Goal: Information Seeking & Learning: Understand process/instructions

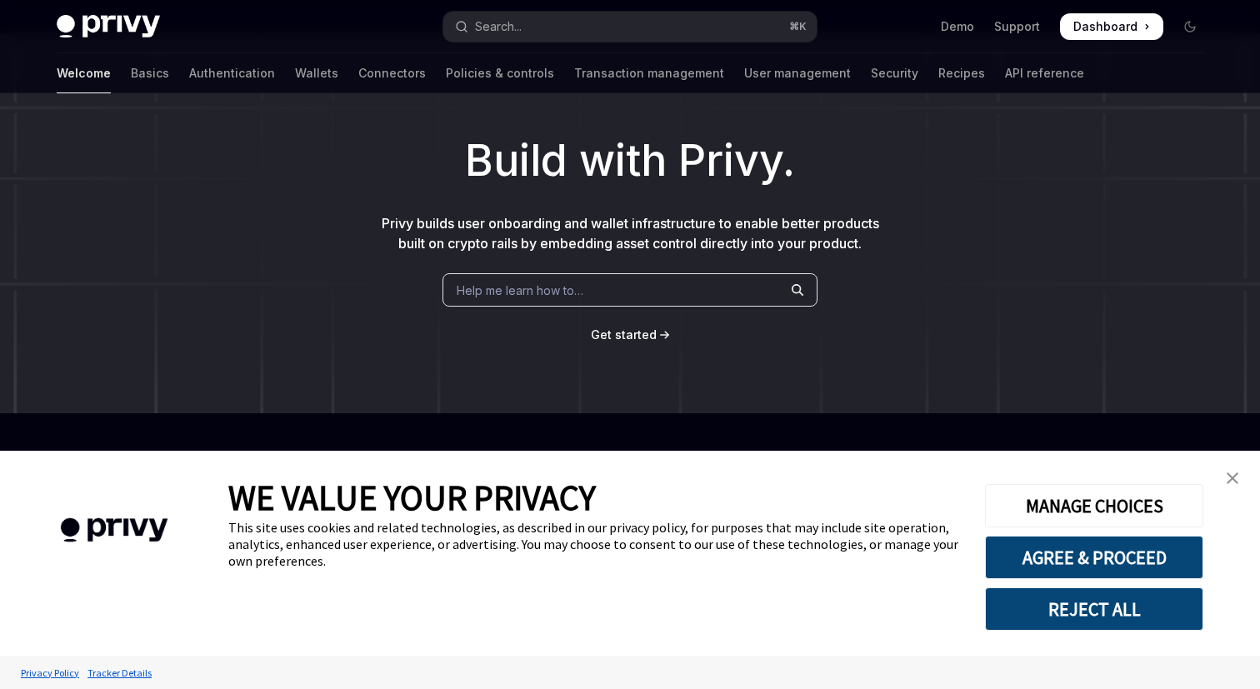
scroll to position [69, 0]
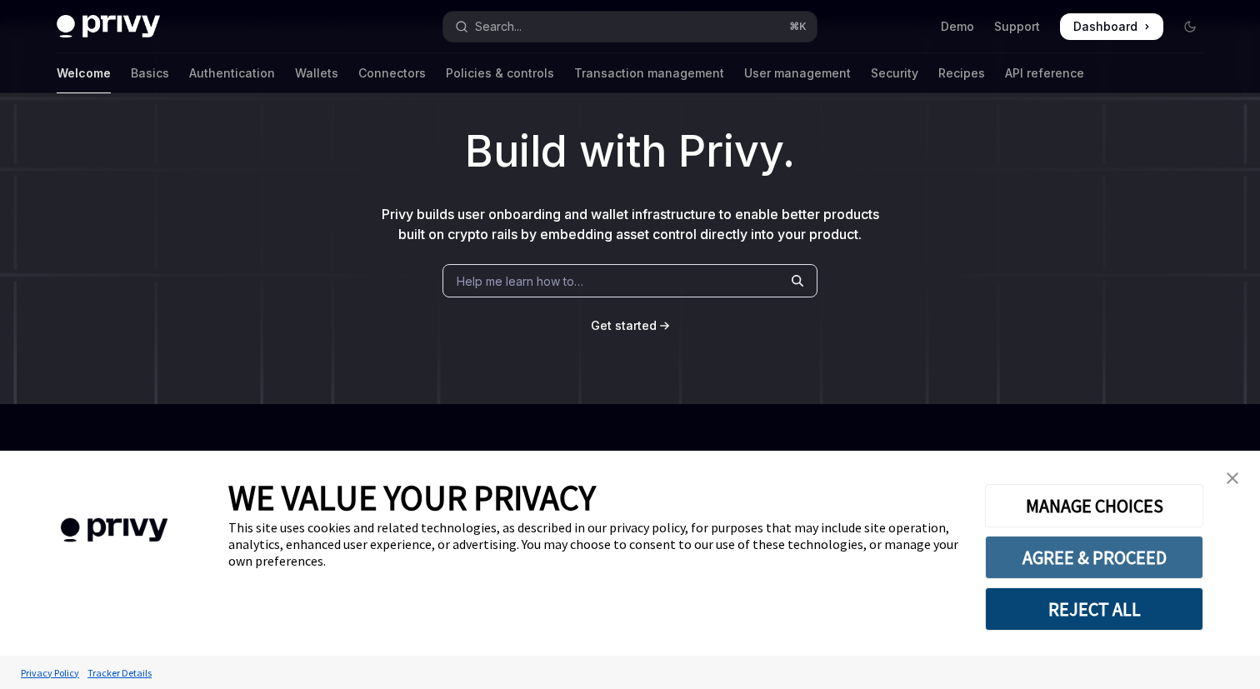
click at [1056, 557] on button "AGREE & PROCEED" at bounding box center [1094, 557] width 218 height 43
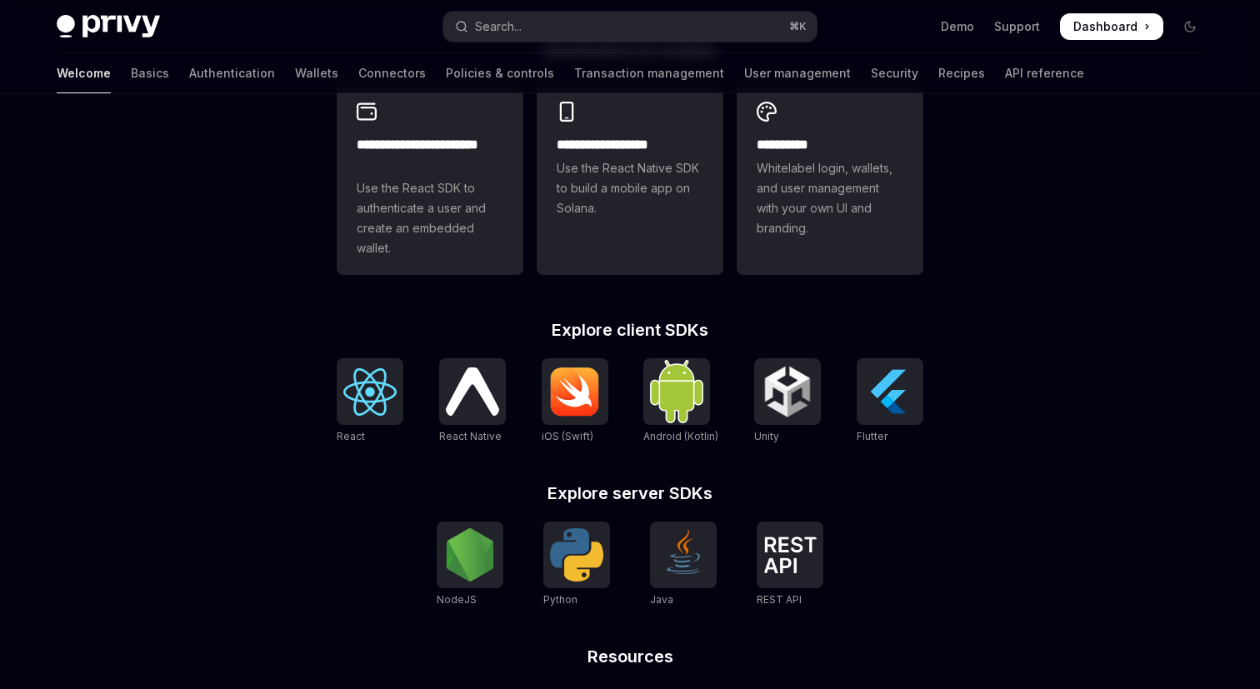
scroll to position [676, 0]
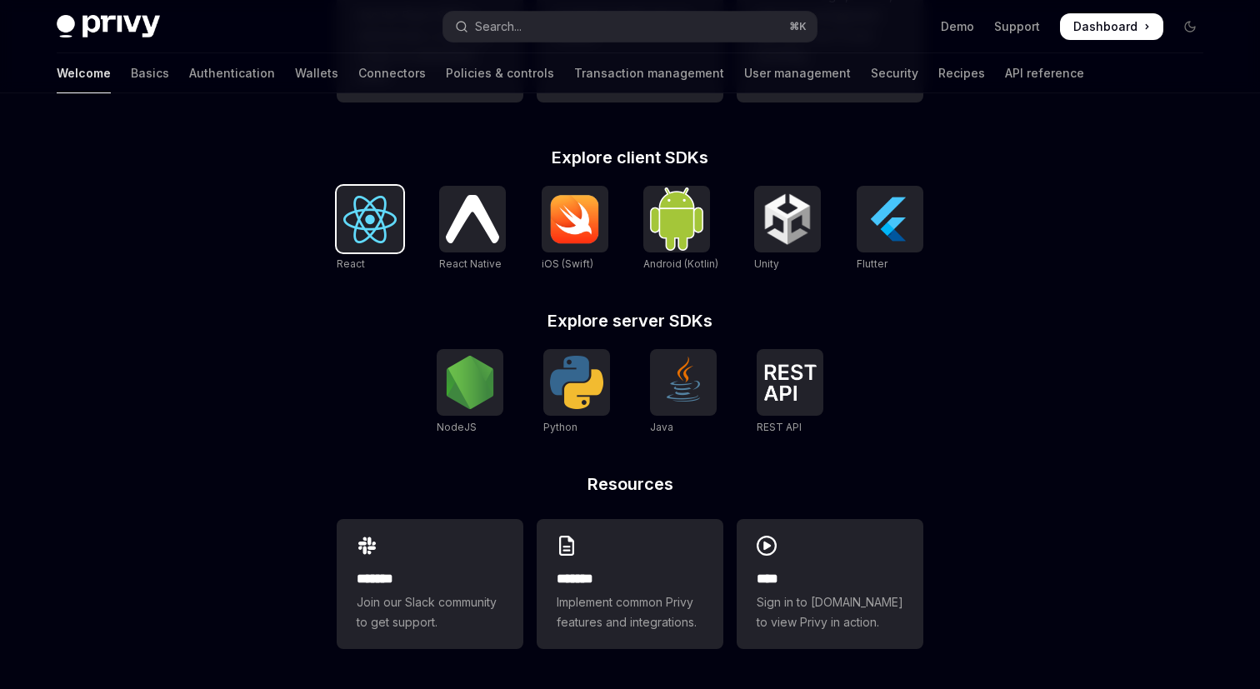
click at [370, 232] on img at bounding box center [369, 219] width 53 height 47
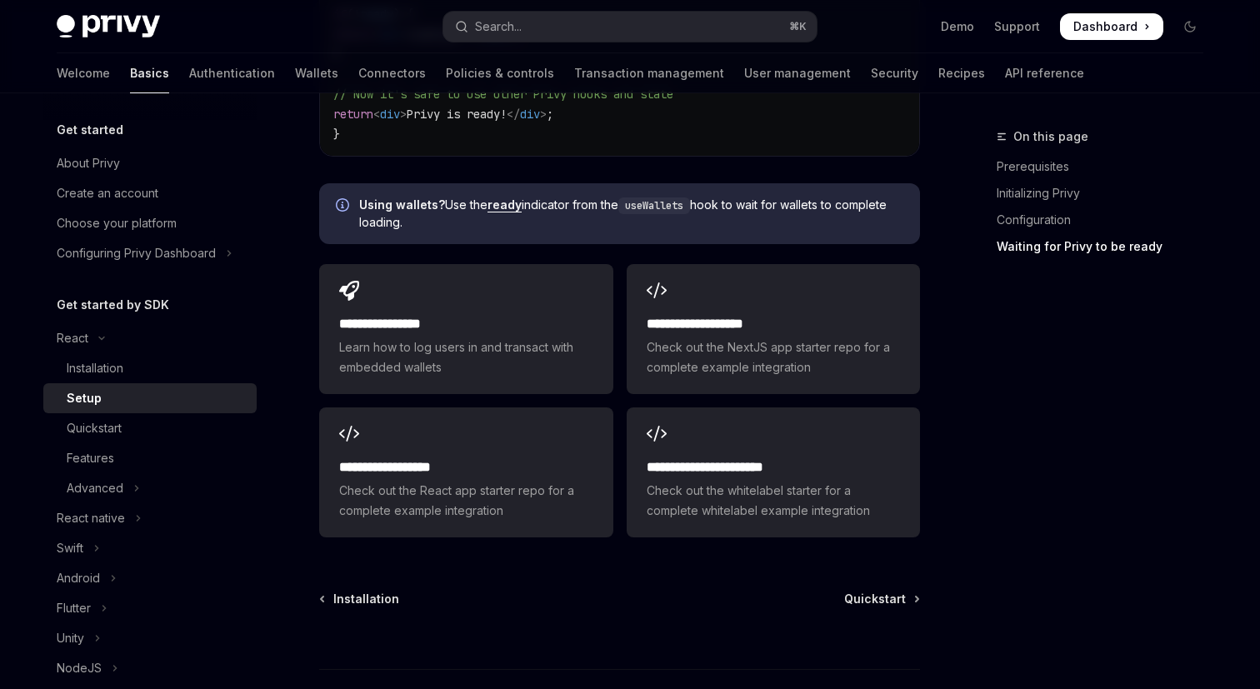
scroll to position [2333, 0]
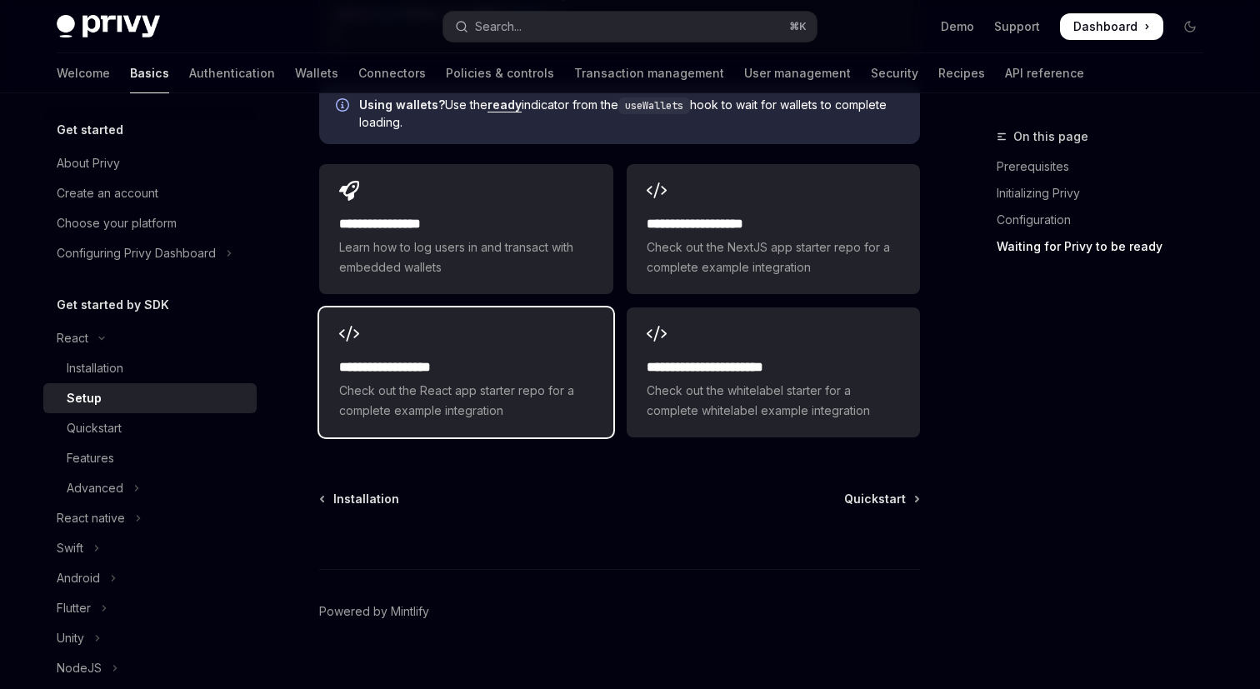
click at [472, 357] on h2 "**********" at bounding box center [465, 367] width 253 height 20
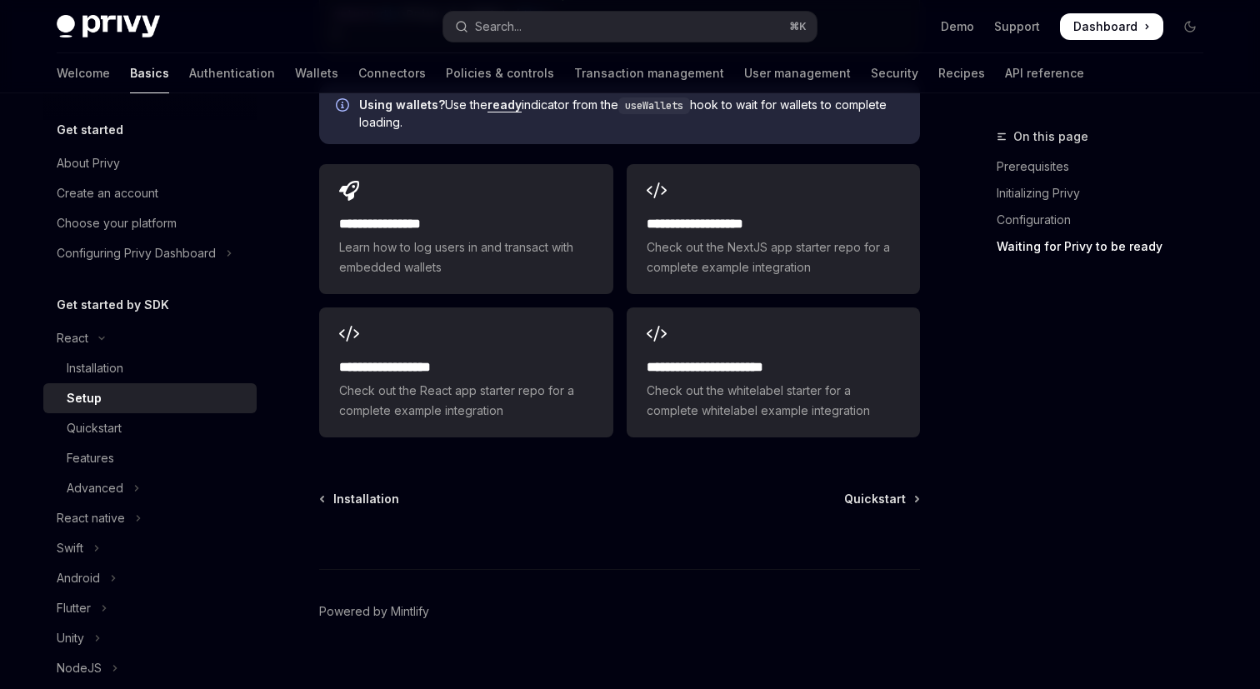
click at [1097, 30] on span "Dashboard" at bounding box center [1105, 26] width 64 height 17
